Goal: Task Accomplishment & Management: Manage account settings

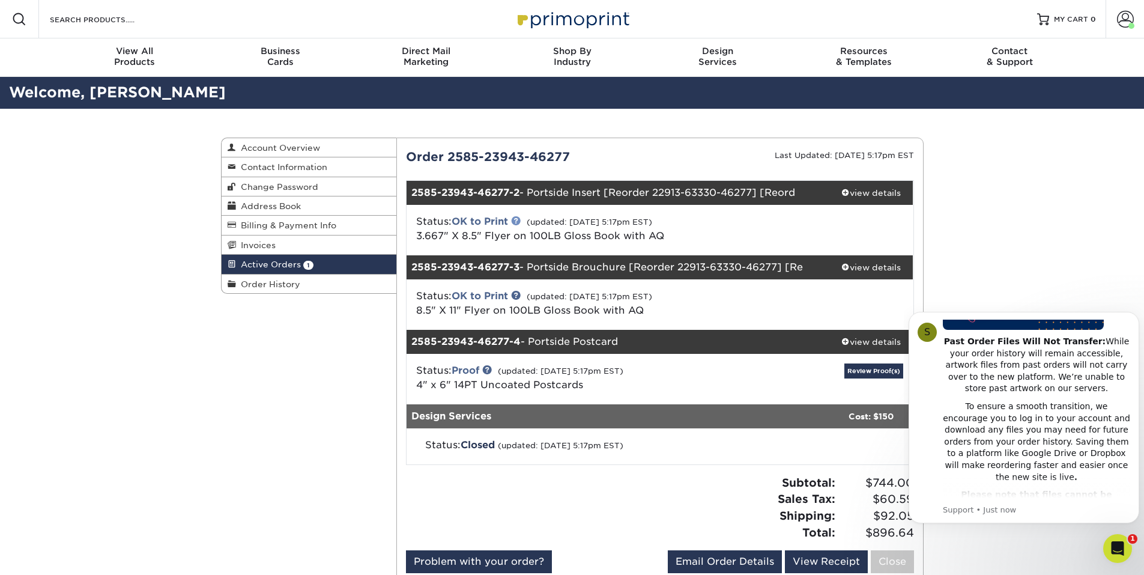
click at [518, 218] on link at bounding box center [516, 221] width 10 height 10
click at [489, 220] on link "OK to Print" at bounding box center [480, 221] width 56 height 11
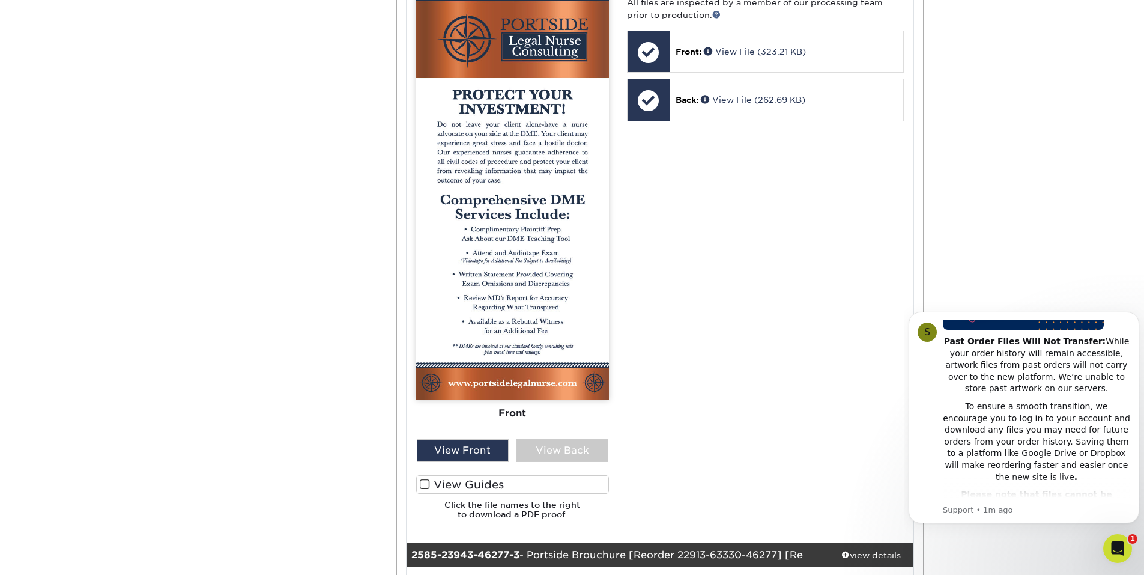
scroll to position [601, 0]
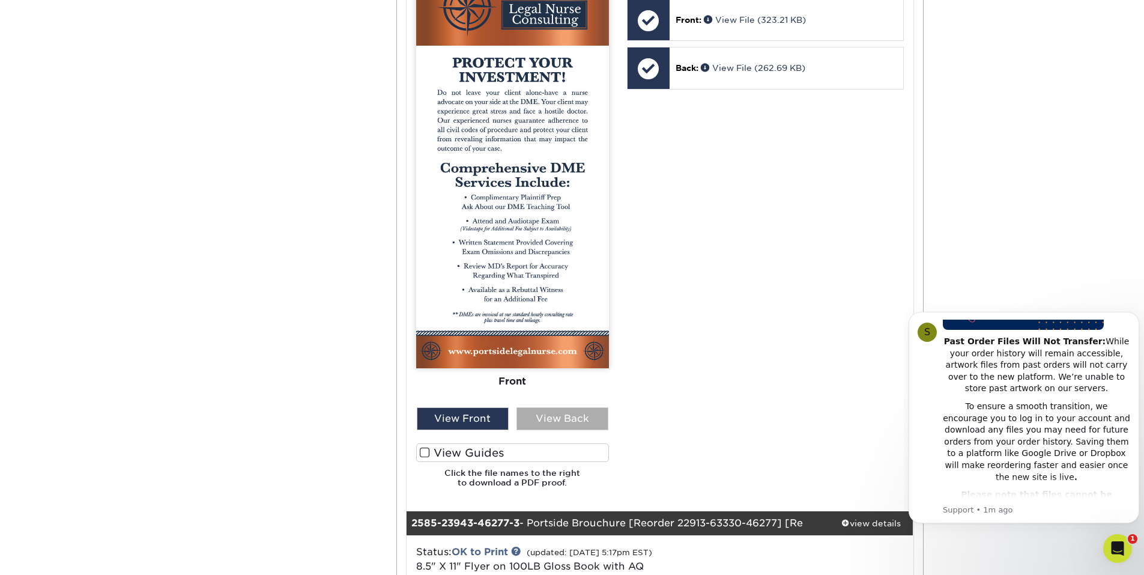
click at [557, 414] on div "View Back" at bounding box center [563, 418] width 92 height 23
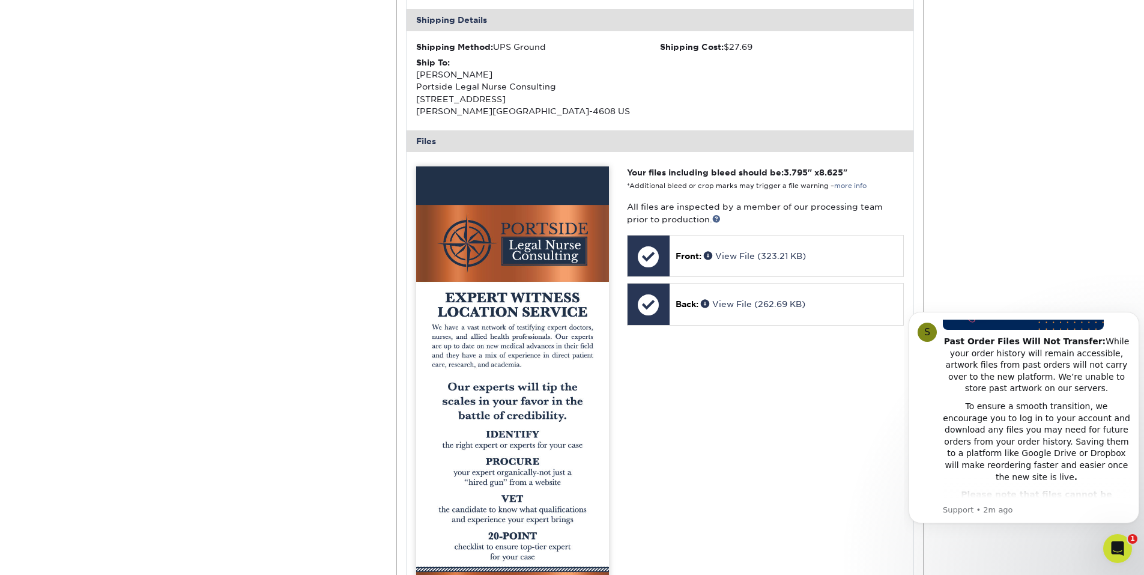
scroll to position [360, 0]
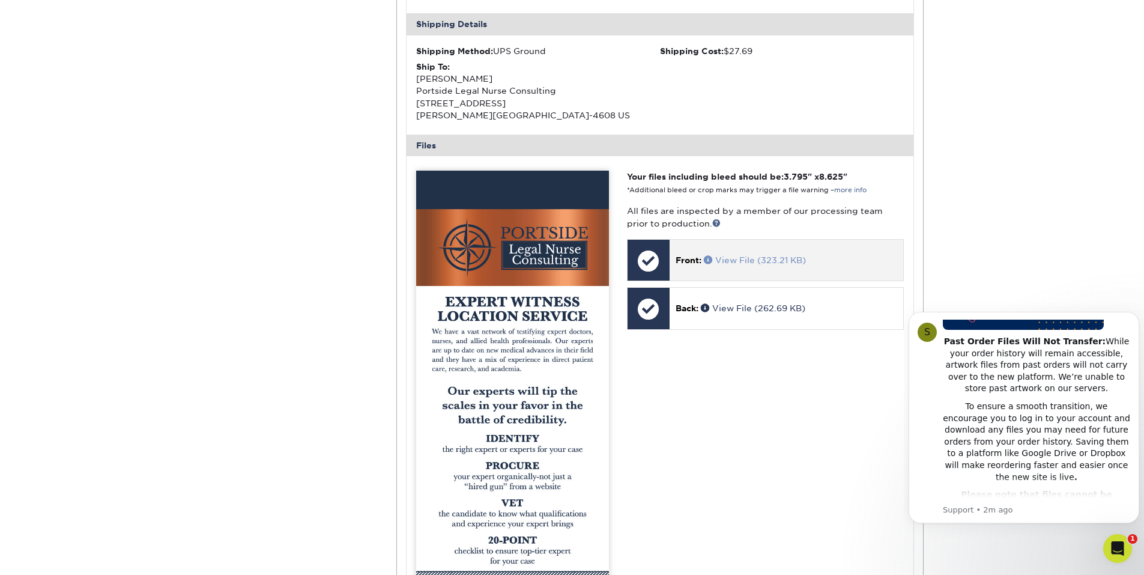
click at [743, 257] on link "View File (323.21 KB)" at bounding box center [755, 260] width 102 height 10
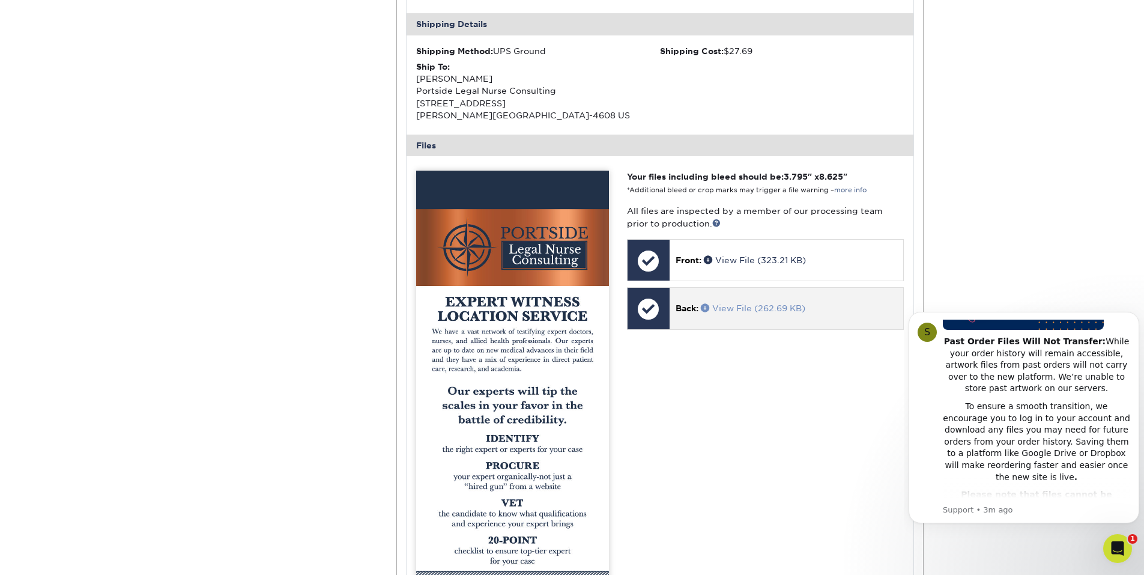
click at [748, 307] on link "View File (262.69 KB)" at bounding box center [753, 308] width 105 height 10
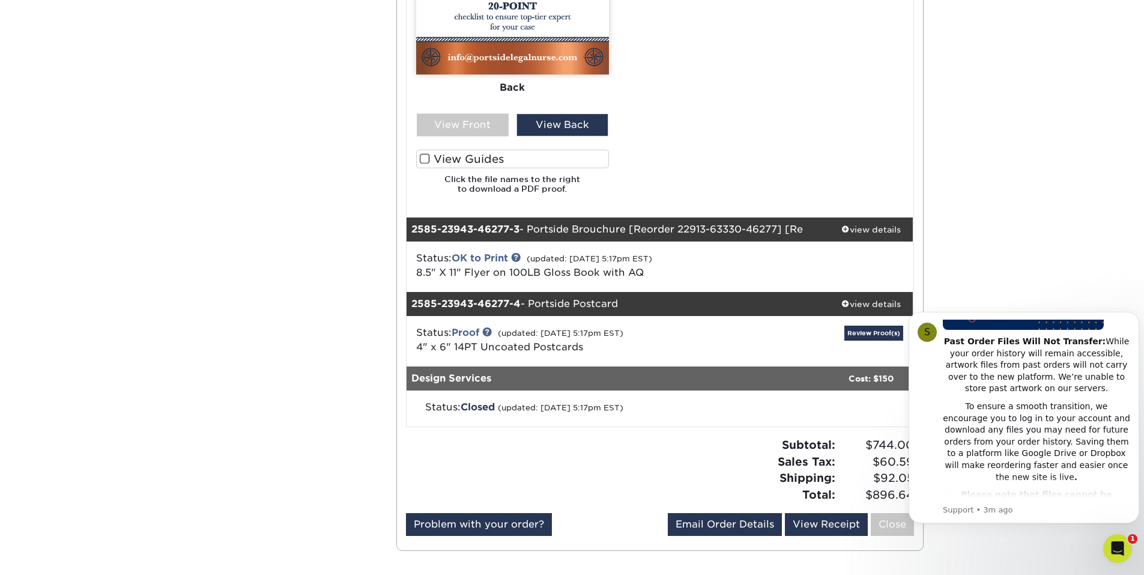
scroll to position [901, 0]
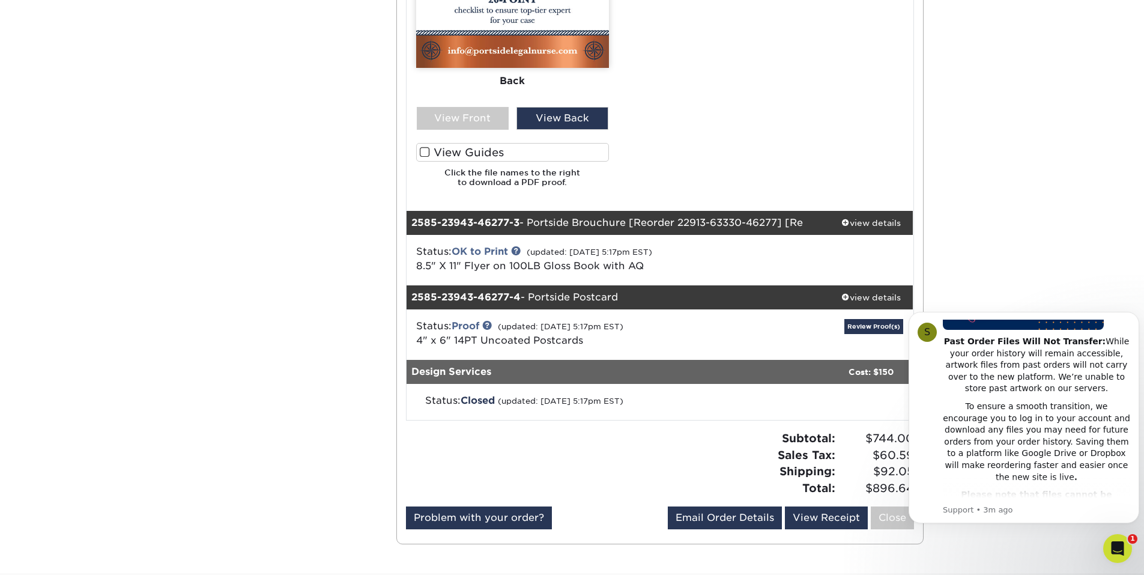
click at [467, 150] on label "View Guides" at bounding box center [512, 152] width 193 height 19
click at [0, 0] on input "View Guides" at bounding box center [0, 0] width 0 height 0
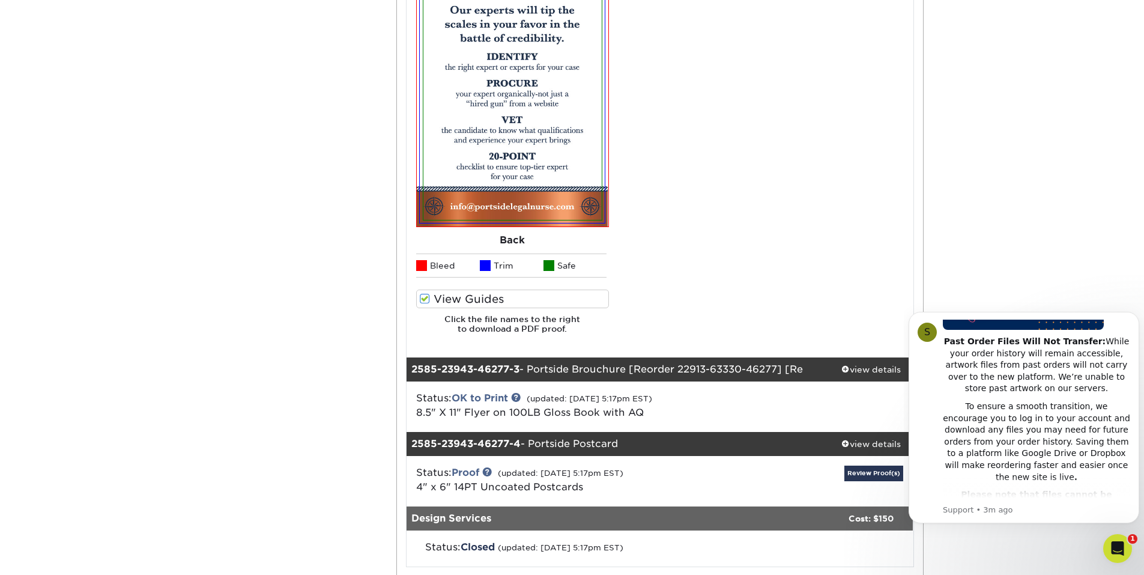
scroll to position [1230, 0]
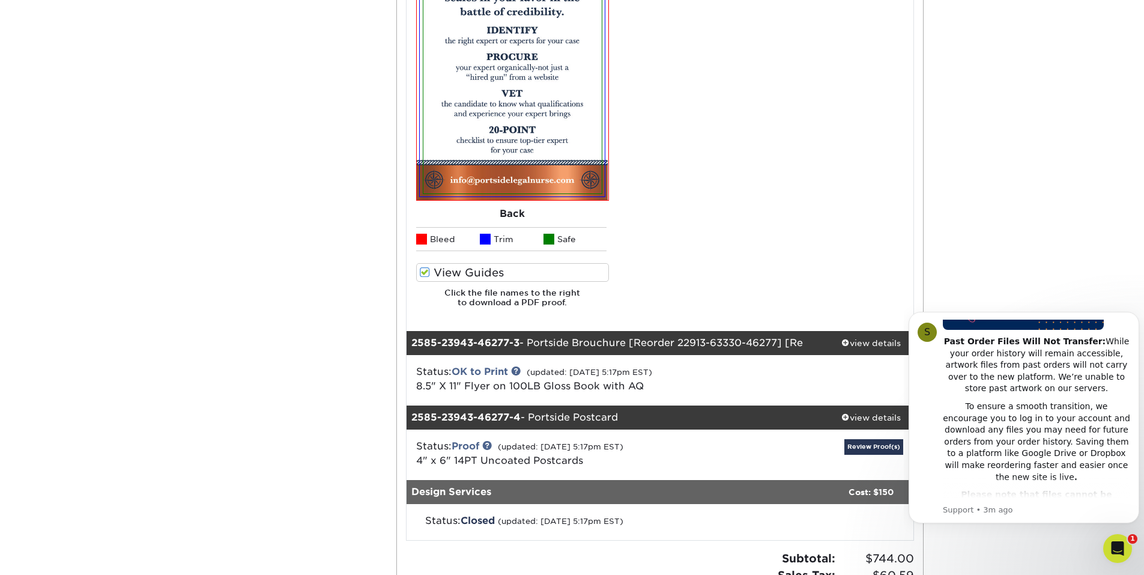
click at [422, 269] on span at bounding box center [425, 272] width 10 height 11
click at [0, 0] on input "View Guides" at bounding box center [0, 0] width 0 height 0
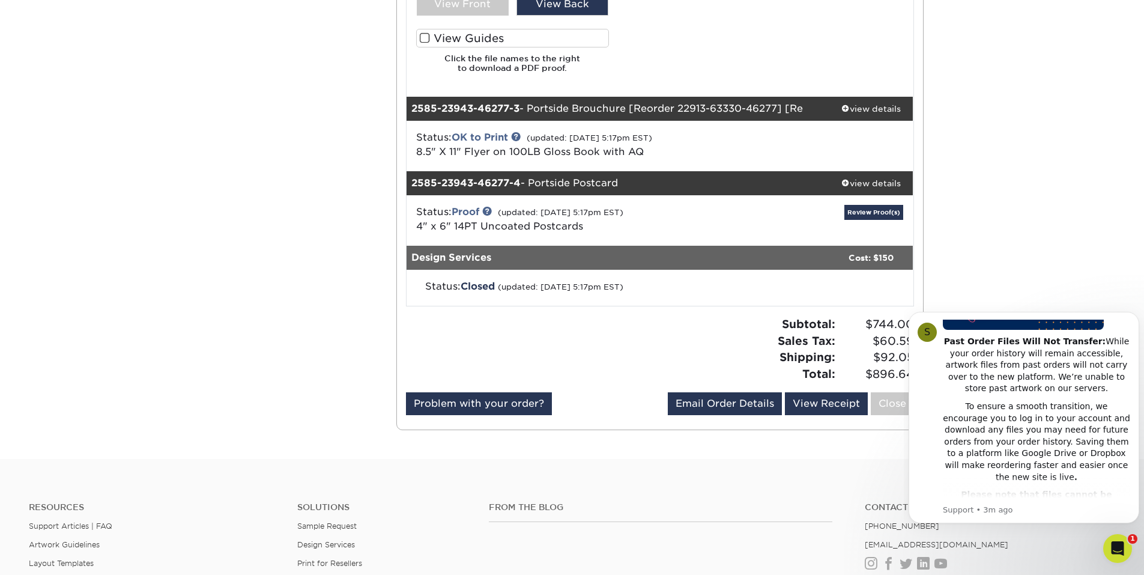
scroll to position [1021, 0]
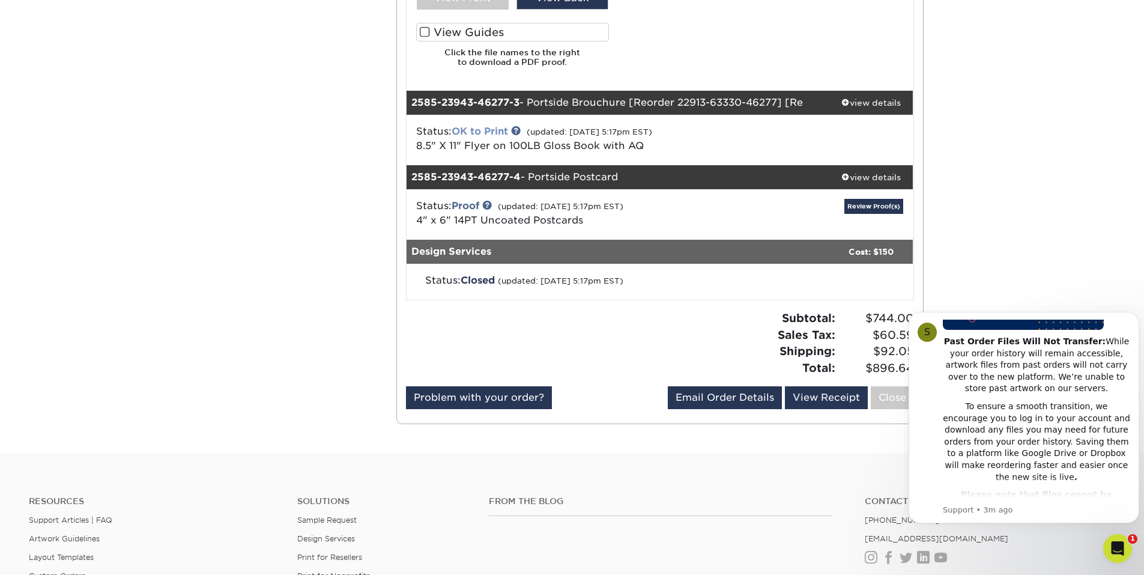
click at [481, 130] on link "OK to Print" at bounding box center [480, 131] width 56 height 11
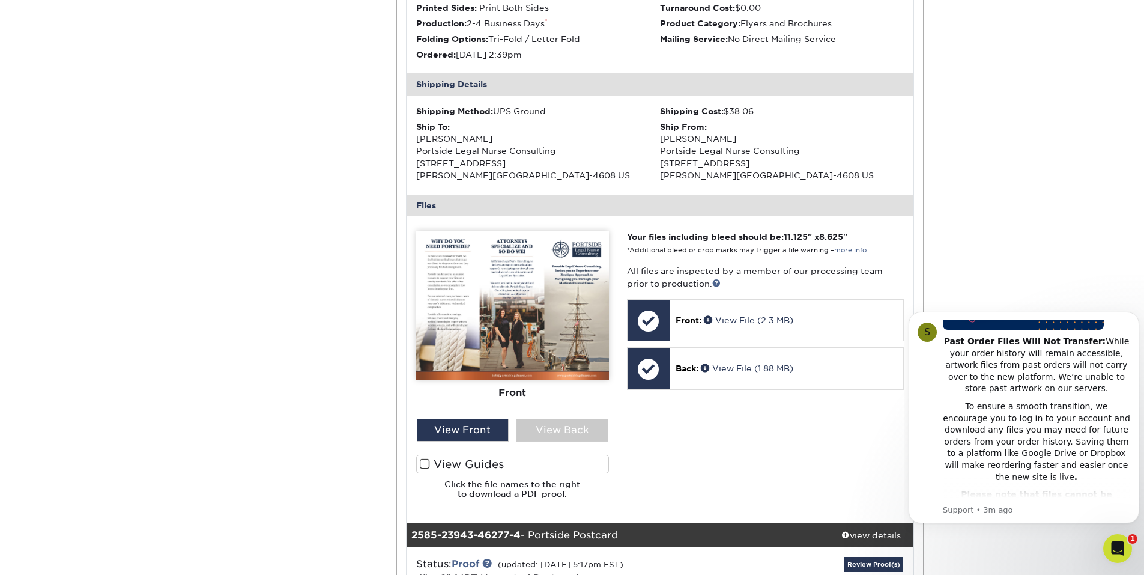
scroll to position [1322, 0]
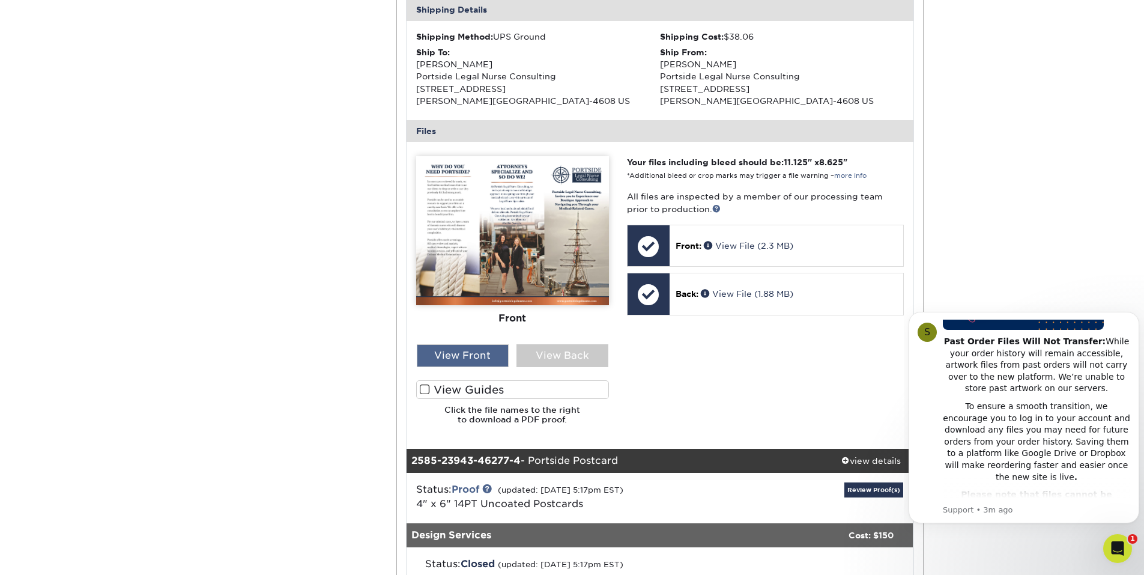
click at [457, 353] on div "View Front" at bounding box center [463, 355] width 92 height 23
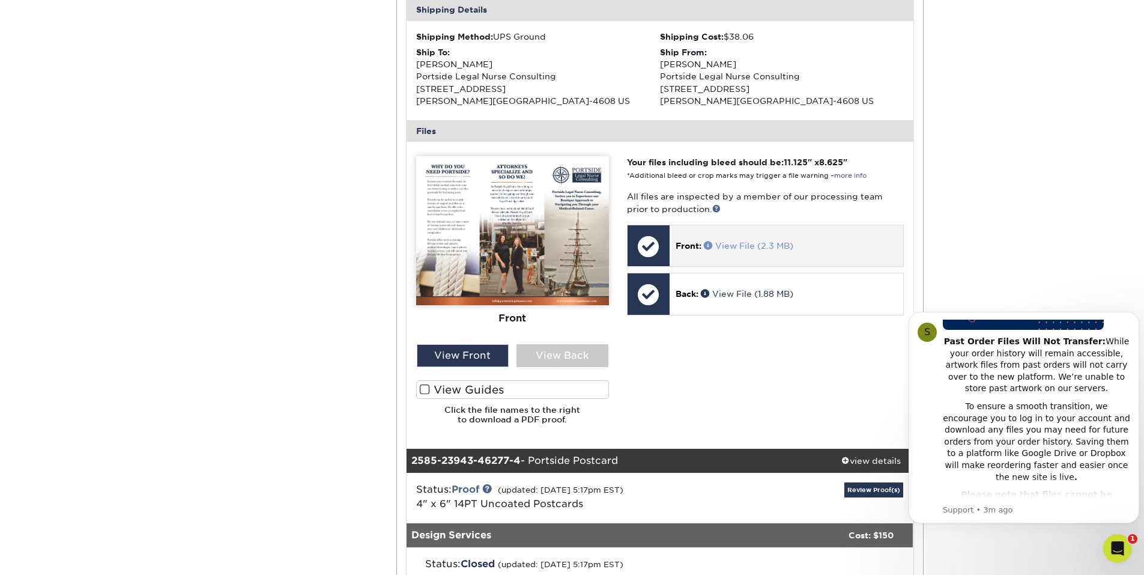
click at [736, 243] on link "View File (2.3 MB)" at bounding box center [749, 246] width 90 height 10
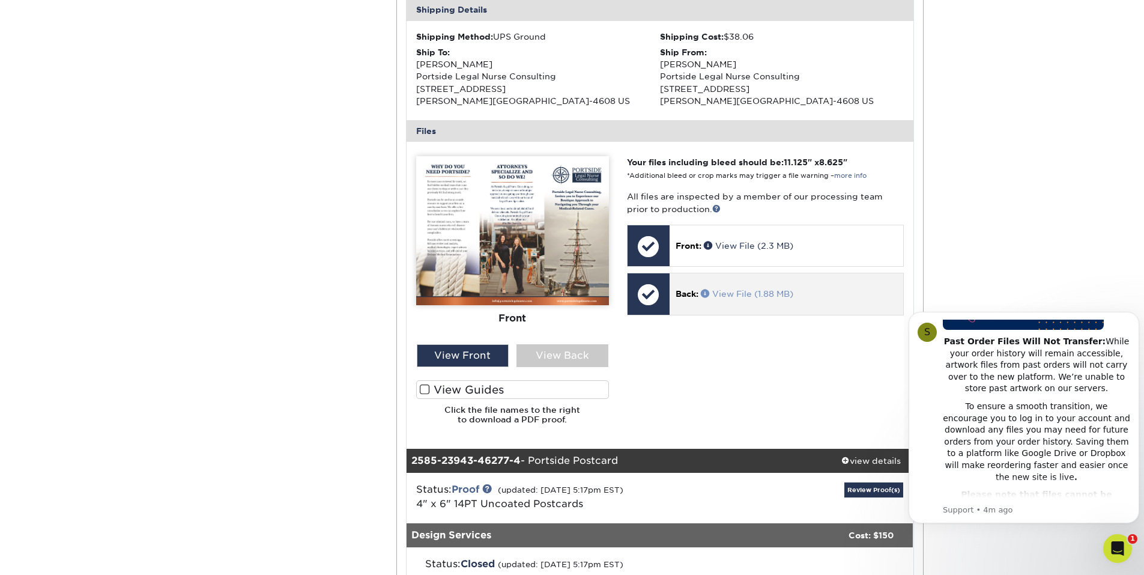
click at [742, 293] on link "View File (1.88 MB)" at bounding box center [747, 294] width 93 height 10
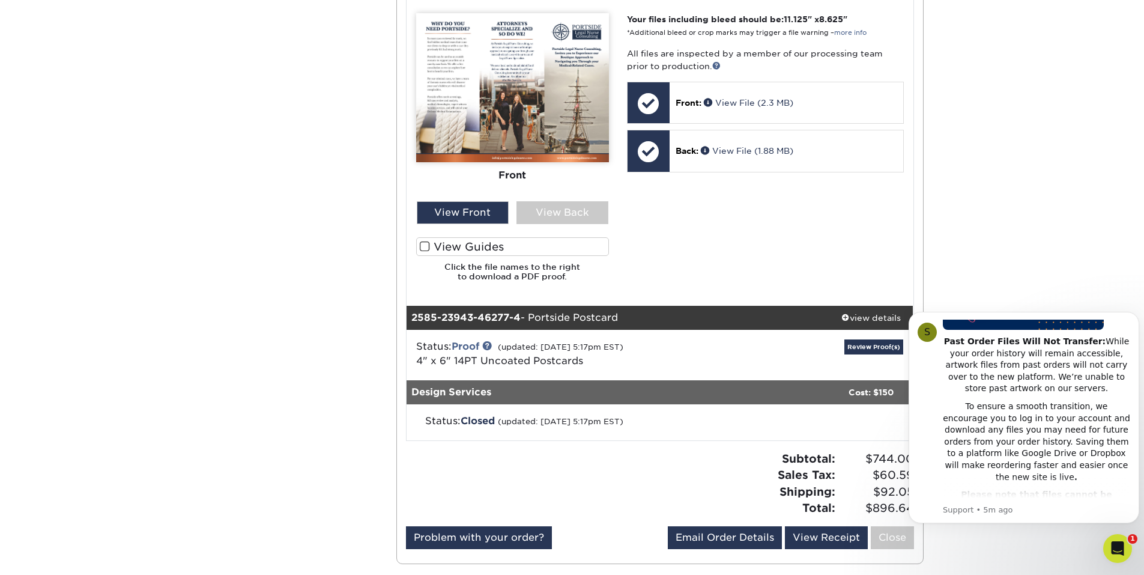
scroll to position [1502, 0]
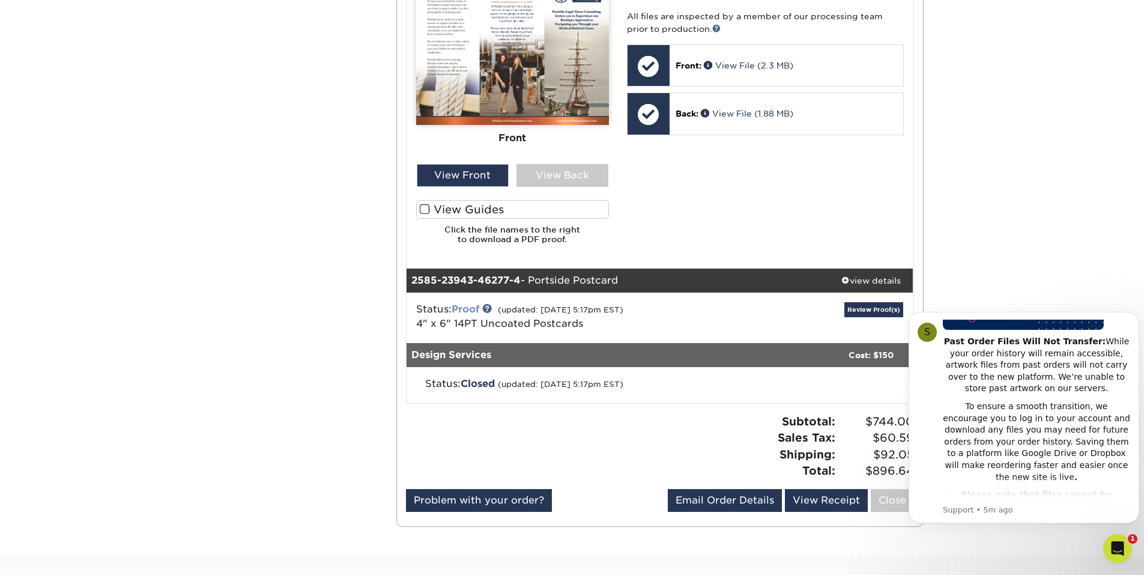
click at [473, 308] on link "Proof" at bounding box center [466, 308] width 28 height 11
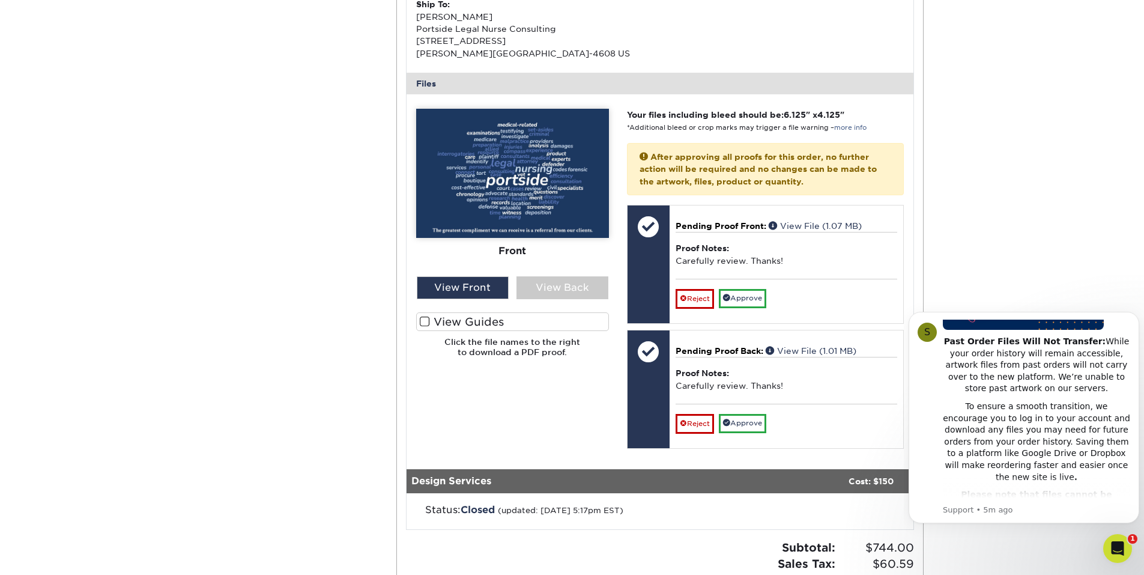
scroll to position [2042, 0]
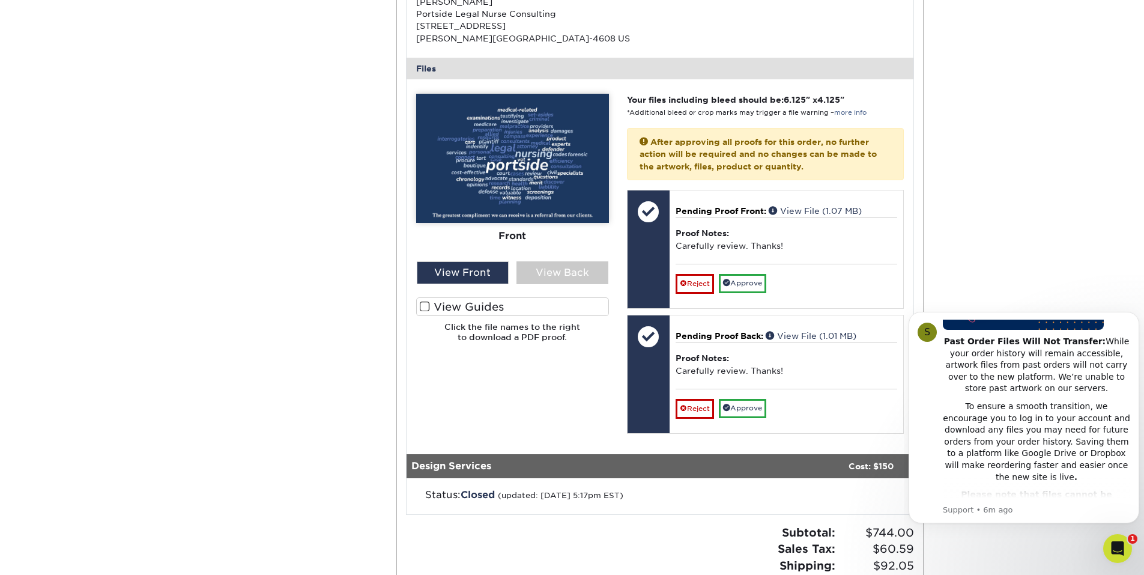
click at [517, 159] on img at bounding box center [512, 158] width 193 height 129
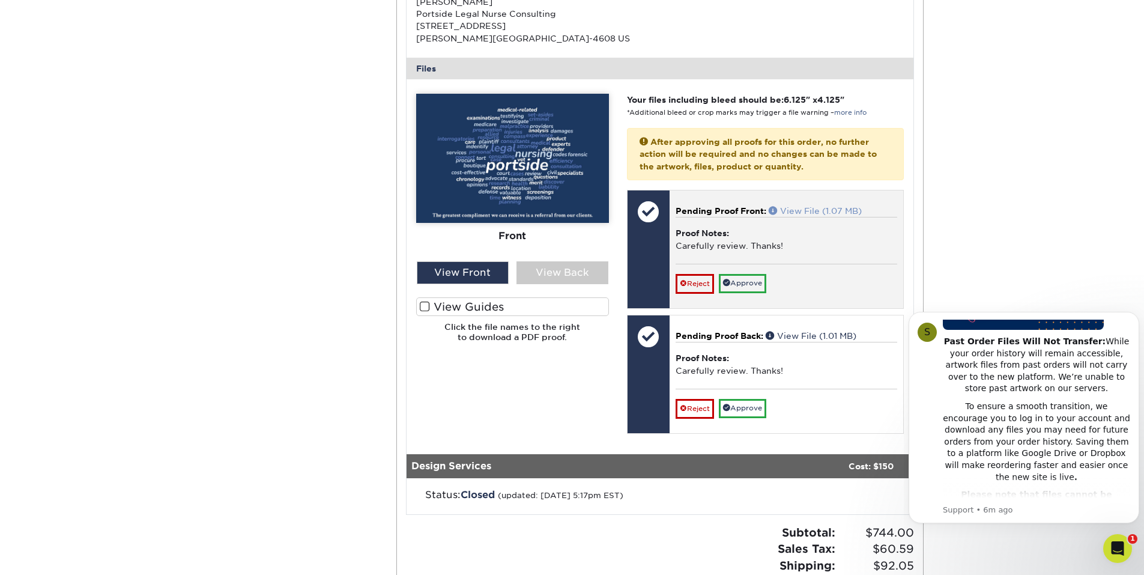
click at [803, 208] on link "View File (1.07 MB)" at bounding box center [815, 211] width 93 height 10
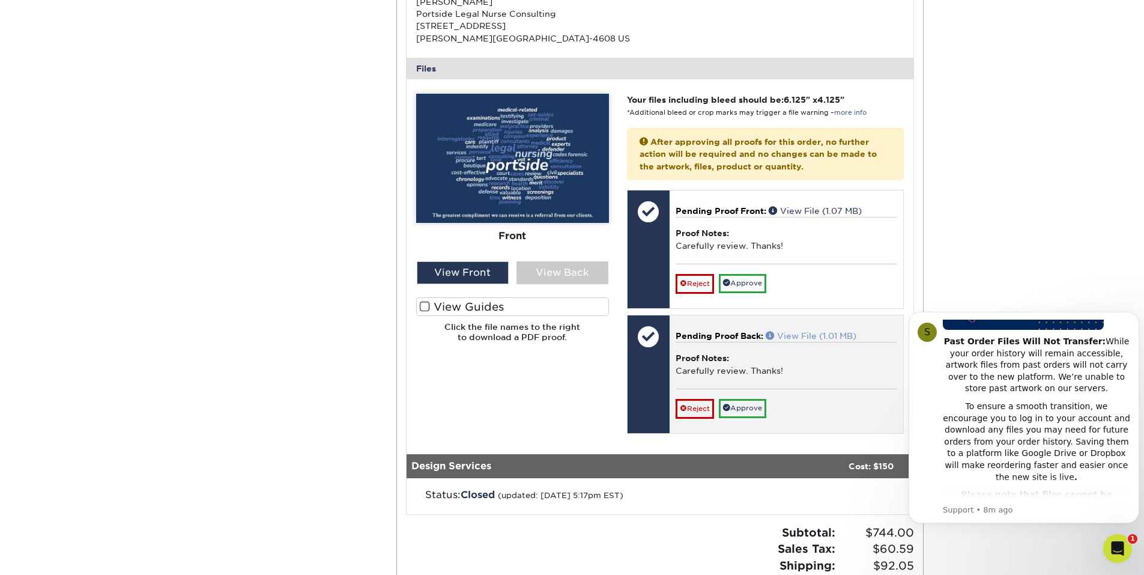
click at [804, 333] on link "View File (1.01 MB)" at bounding box center [811, 336] width 91 height 10
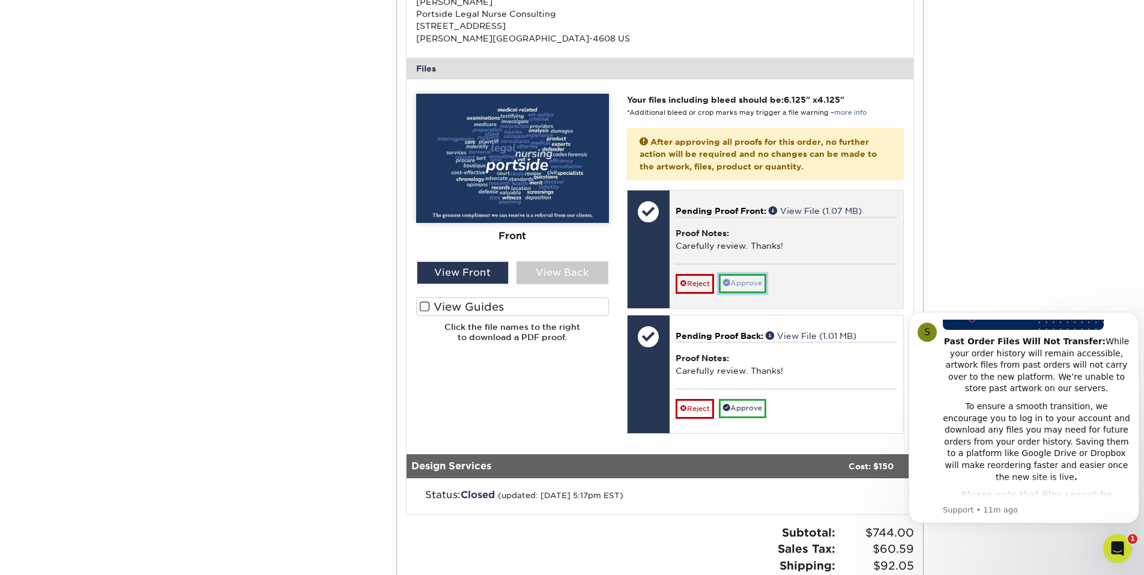
click at [746, 280] on link "Approve" at bounding box center [742, 283] width 47 height 19
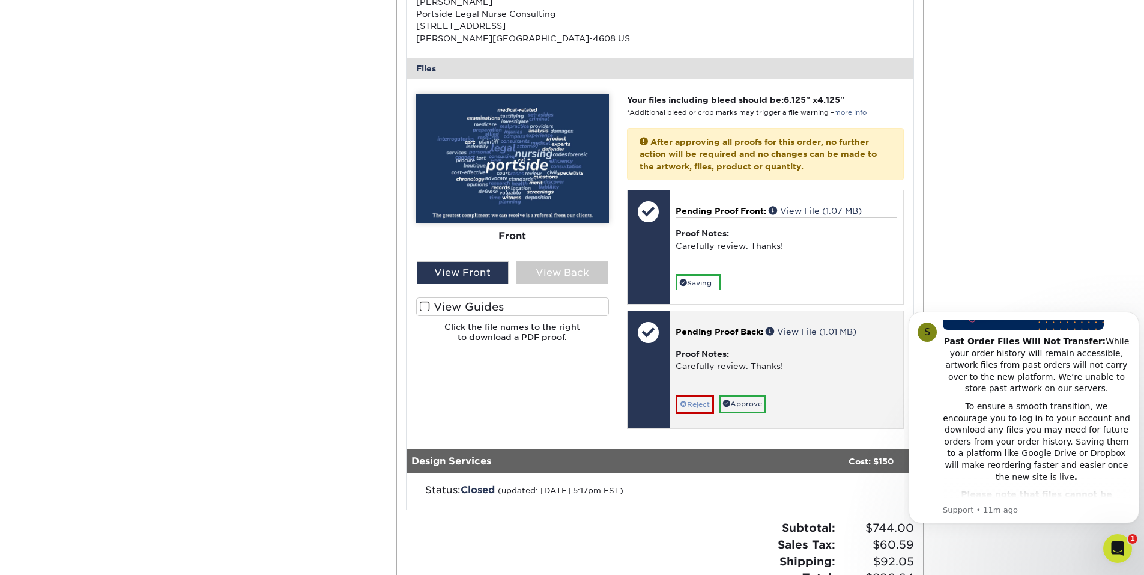
click at [692, 406] on div "Pending Proof Back: View File (1.01 MB) Proof Notes: Carefully review. Thanks! …" at bounding box center [787, 370] width 234 height 118
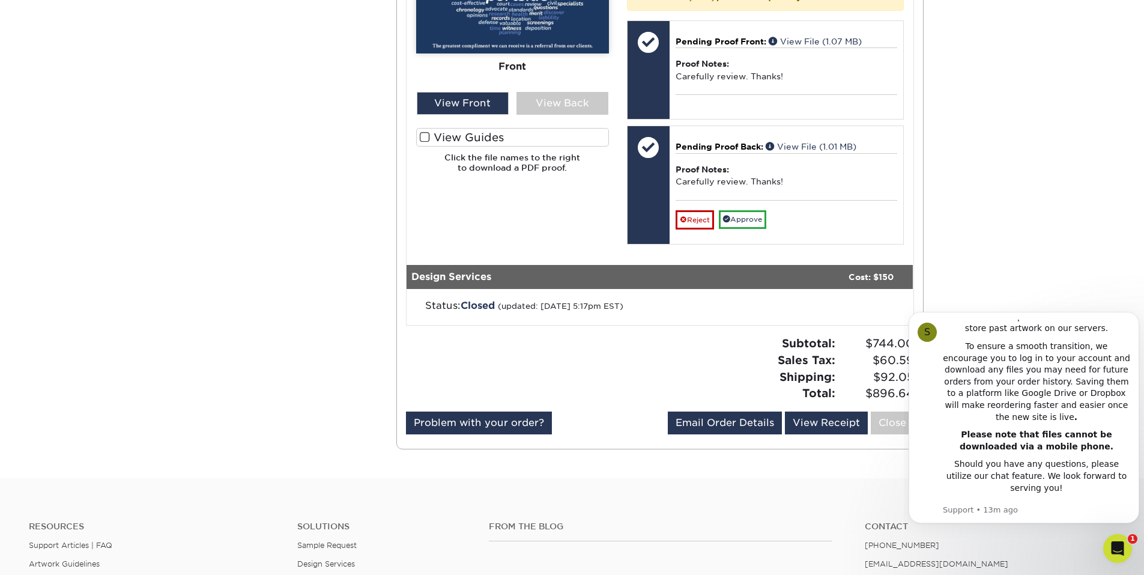
scroll to position [2102, 0]
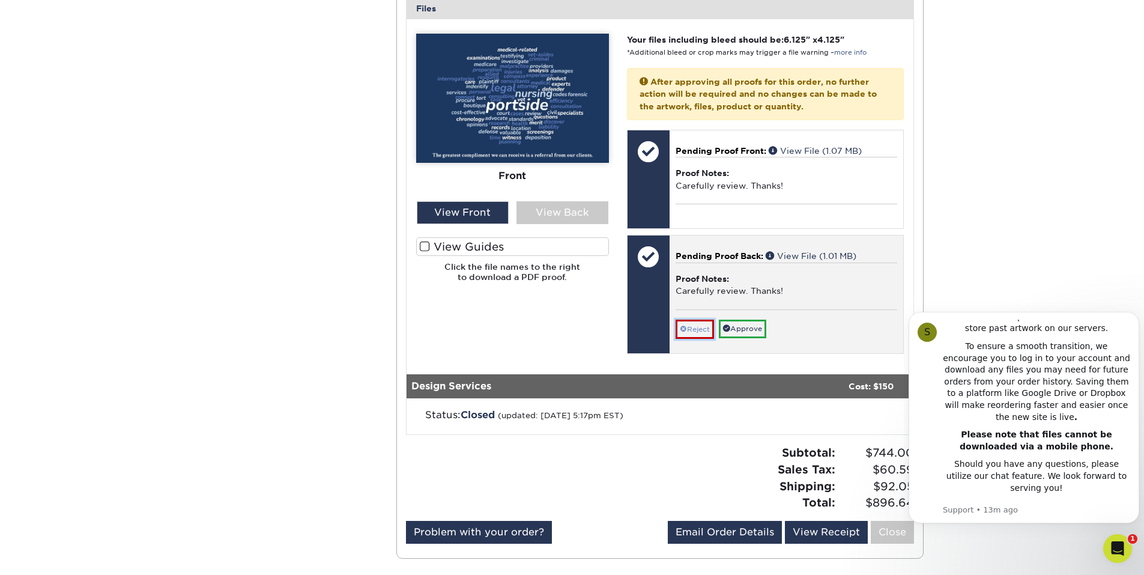
click at [696, 329] on link "Reject" at bounding box center [695, 329] width 38 height 19
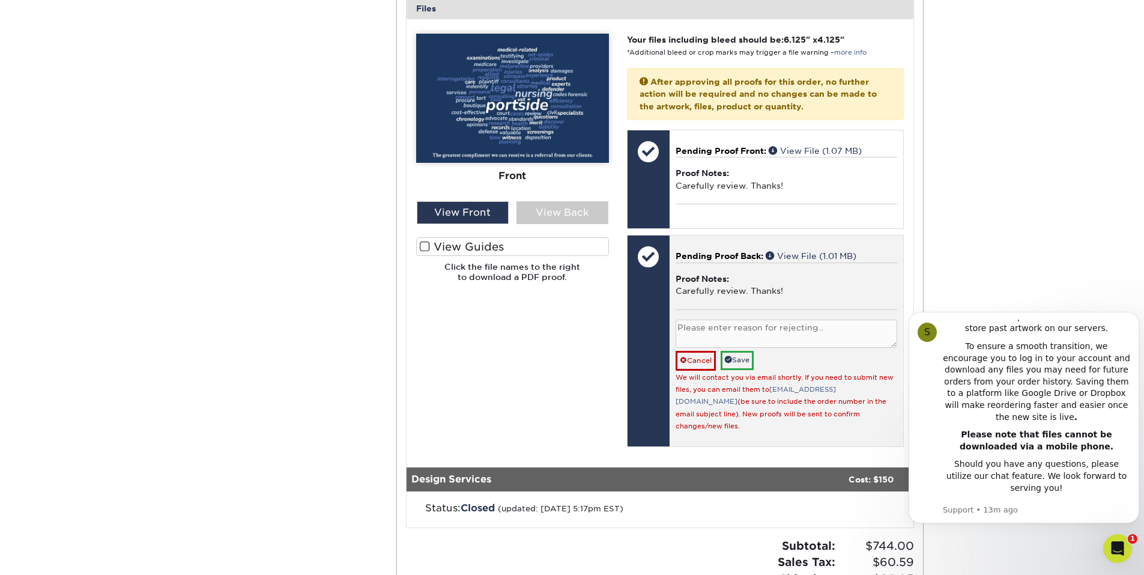
click at [709, 323] on textarea at bounding box center [787, 334] width 222 height 28
type textarea "Can we center "you" and "for your business!" under "Thank" please."
click at [739, 357] on link "Save" at bounding box center [737, 360] width 33 height 19
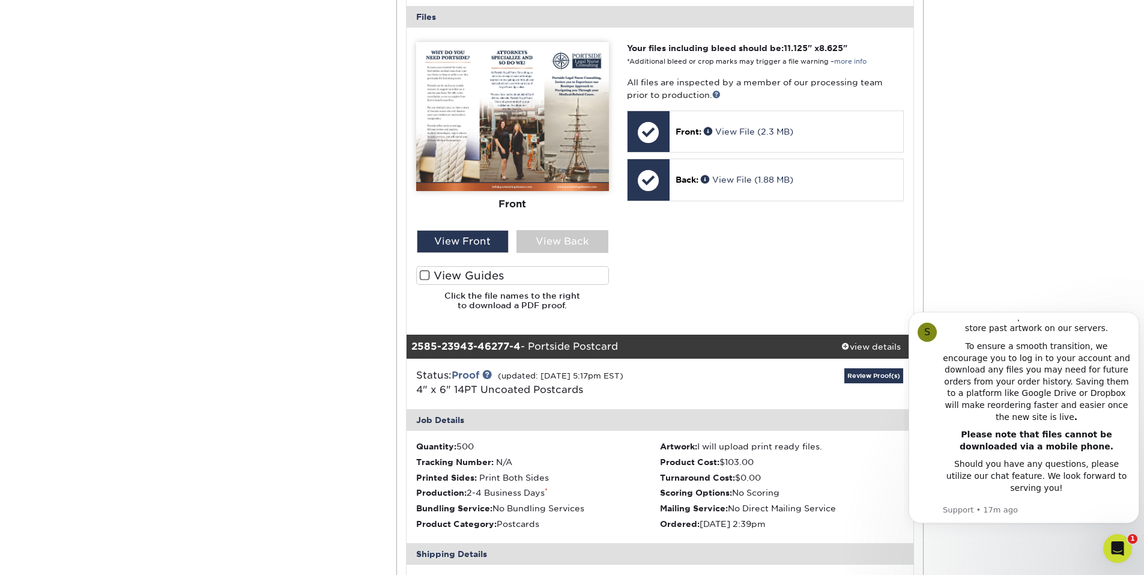
scroll to position [1201, 0]
